Goal: Task Accomplishment & Management: Use online tool/utility

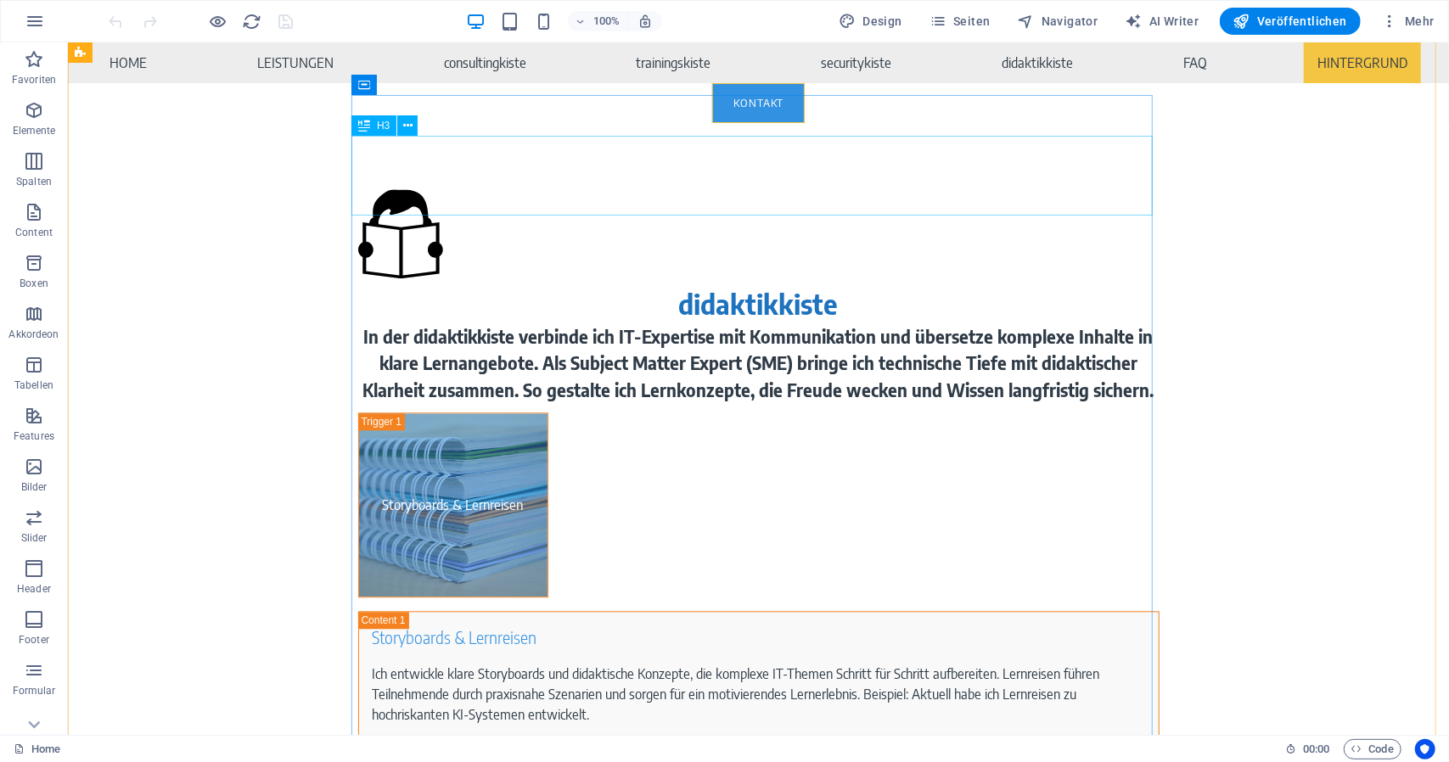
scroll to position [11120, 0]
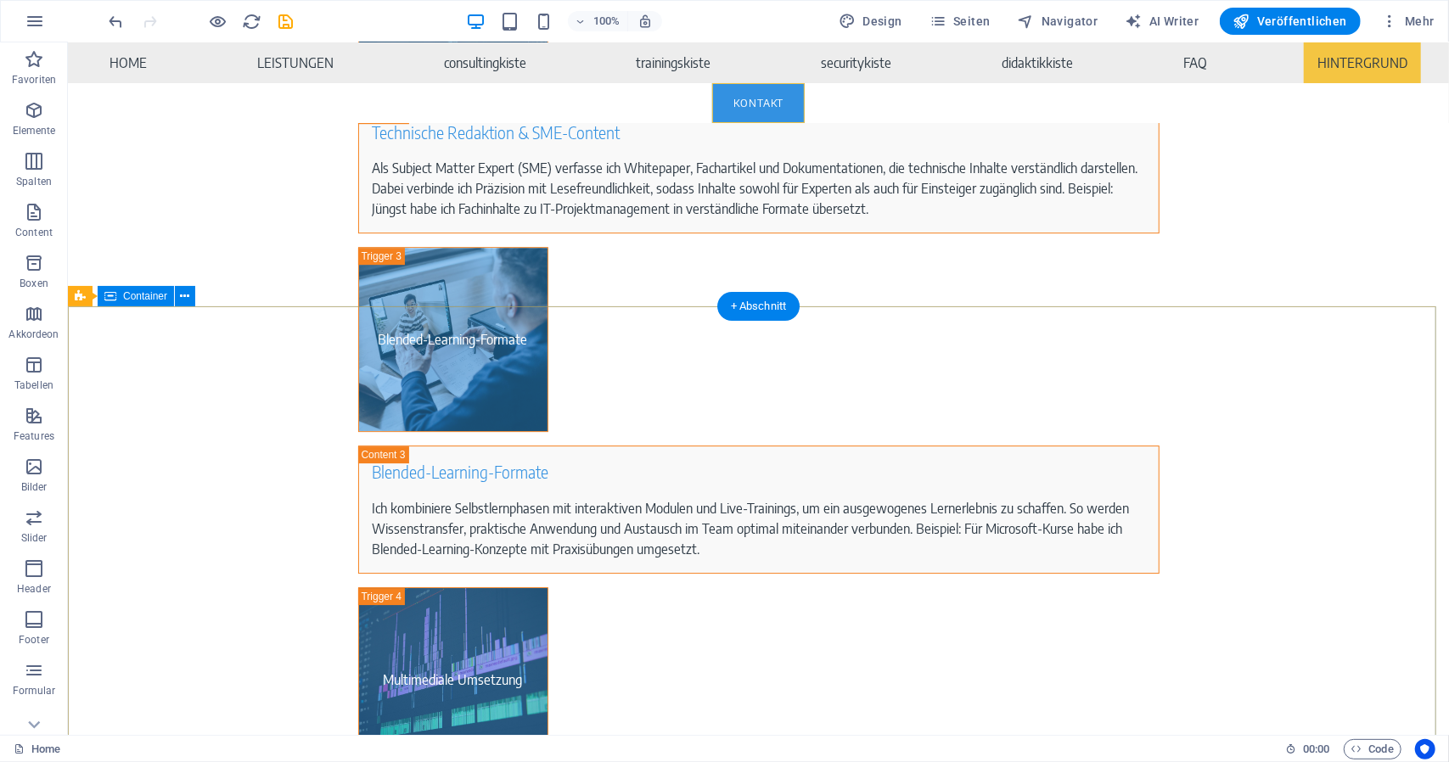
scroll to position [12139, 0]
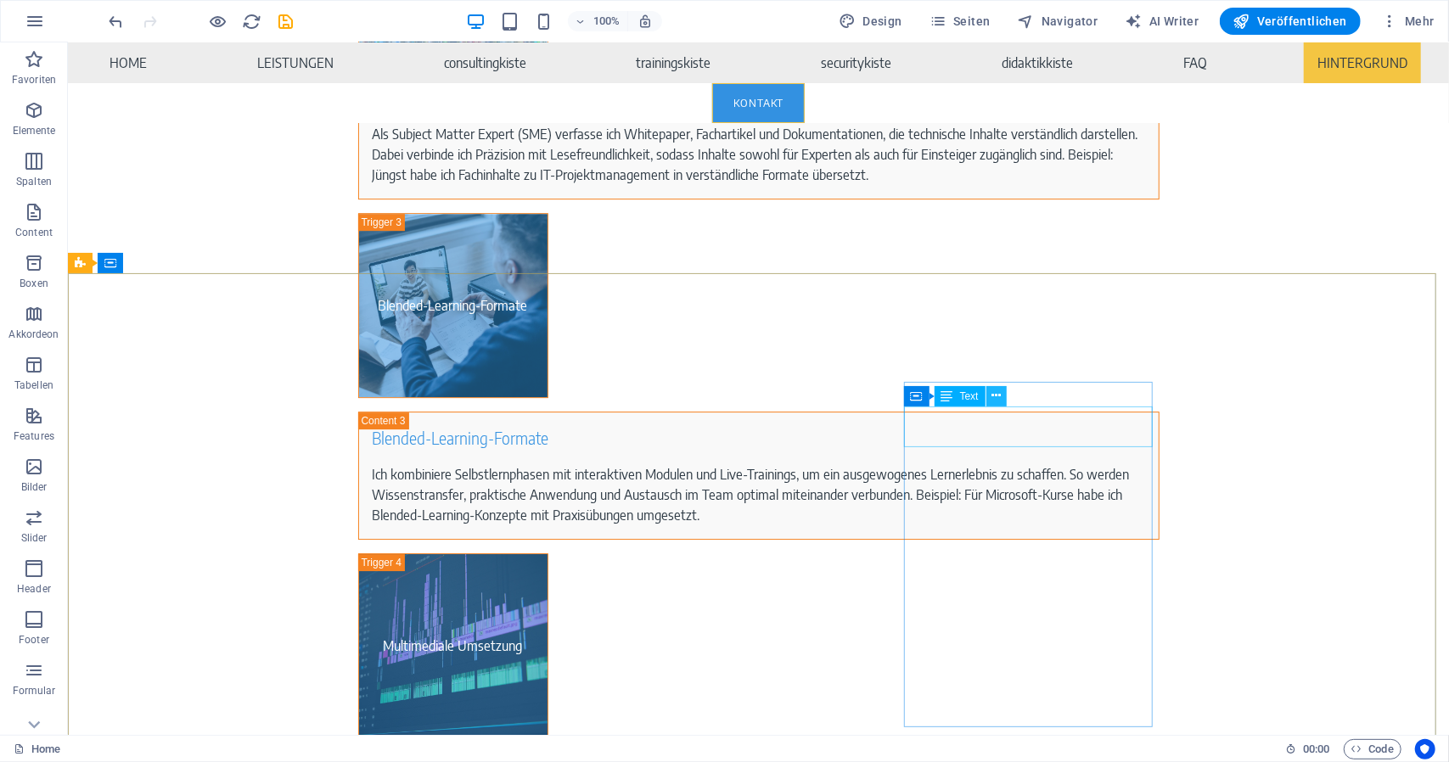
click at [997, 399] on icon at bounding box center [995, 396] width 9 height 18
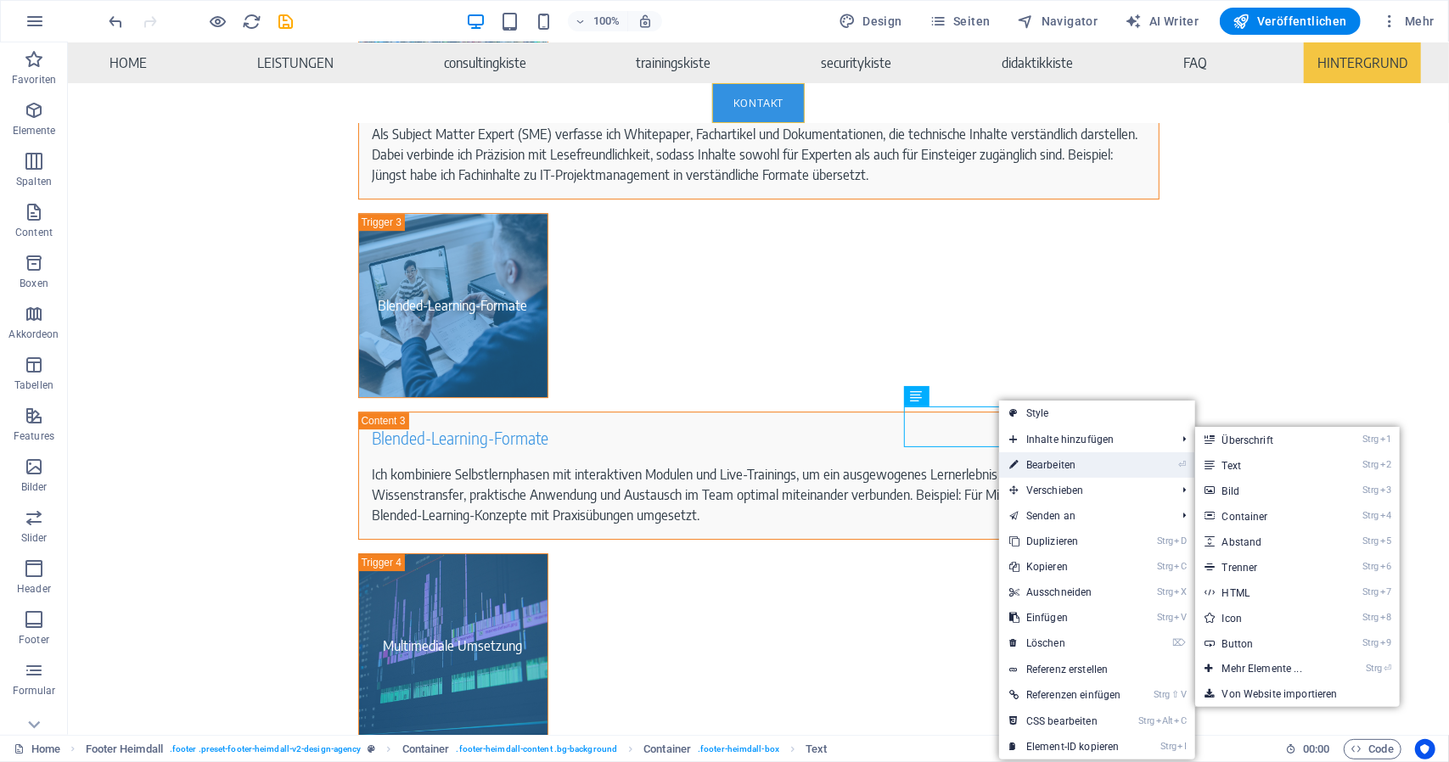
click at [1053, 466] on link "⏎ Bearbeiten" at bounding box center [1065, 464] width 132 height 25
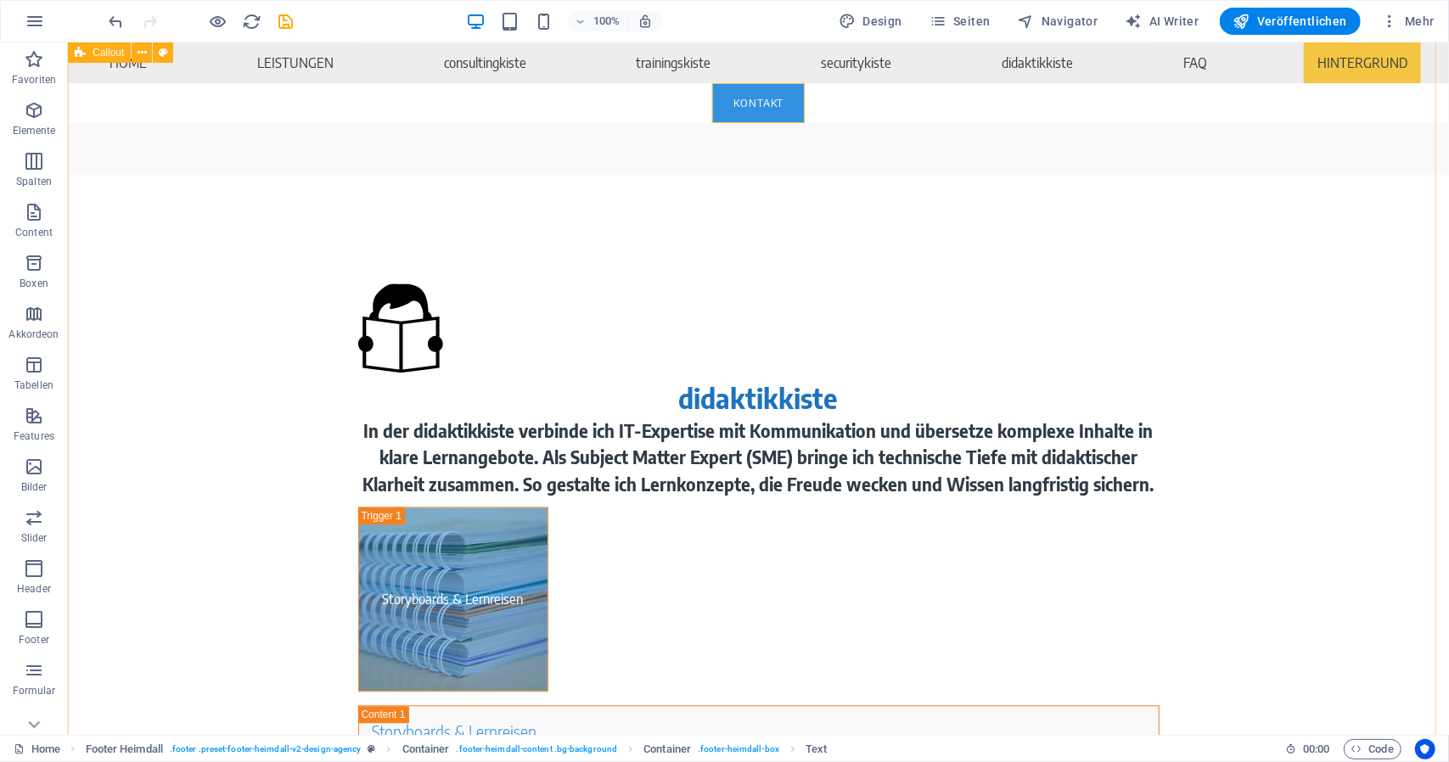
scroll to position [11136, 0]
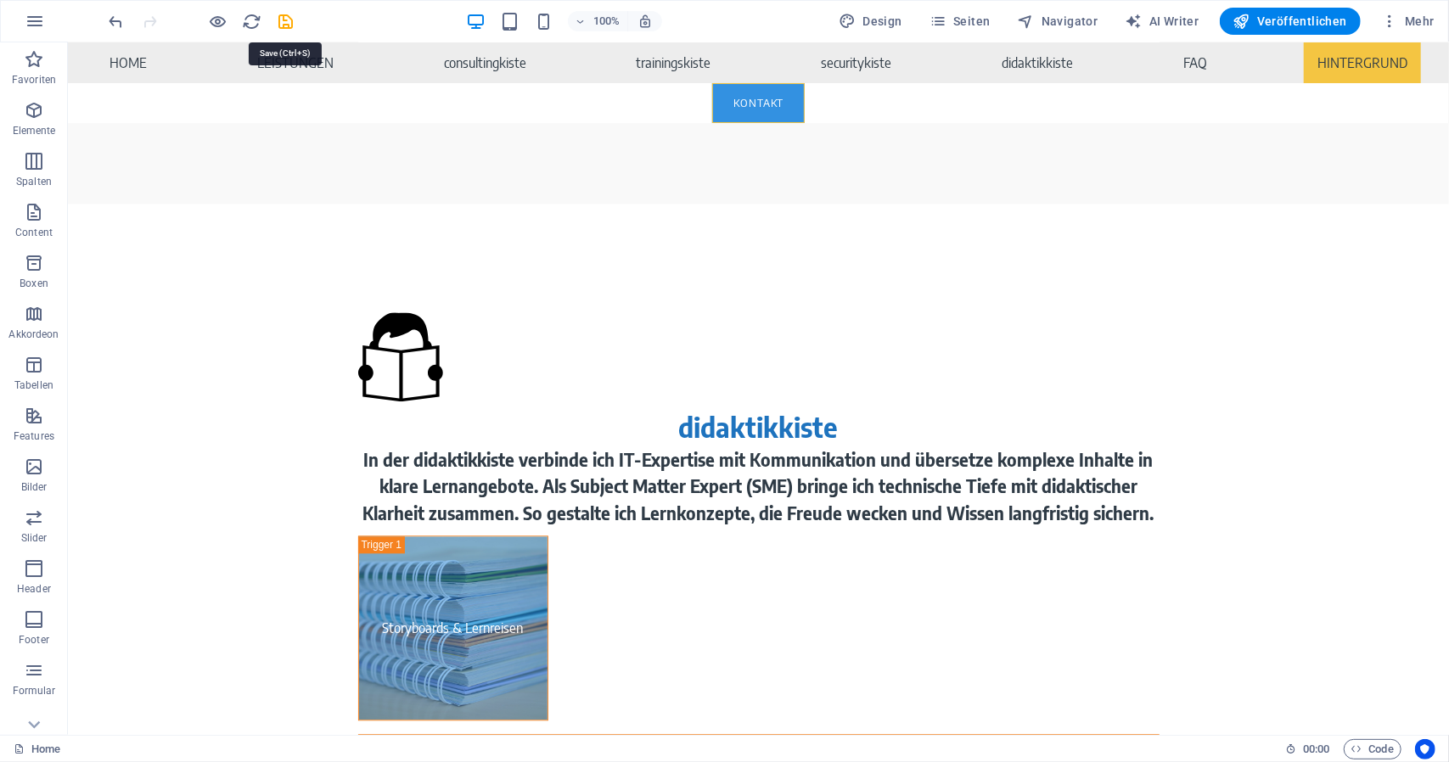
click at [292, 20] on icon "save" at bounding box center [287, 22] width 20 height 20
click at [1306, 22] on span "Veröffentlichen" at bounding box center [1290, 21] width 114 height 17
